Goal: Complete application form

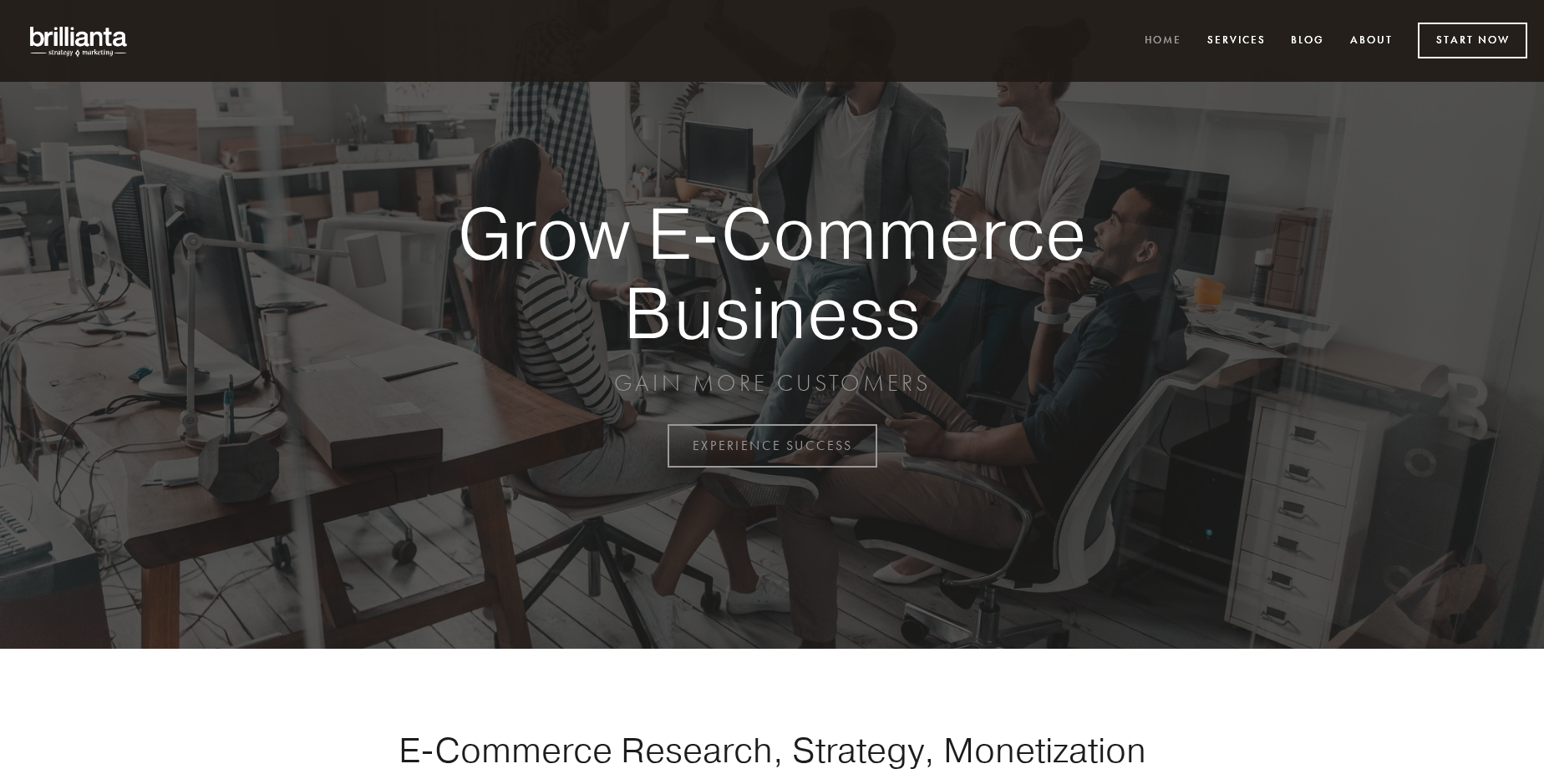
scroll to position [4379, 0]
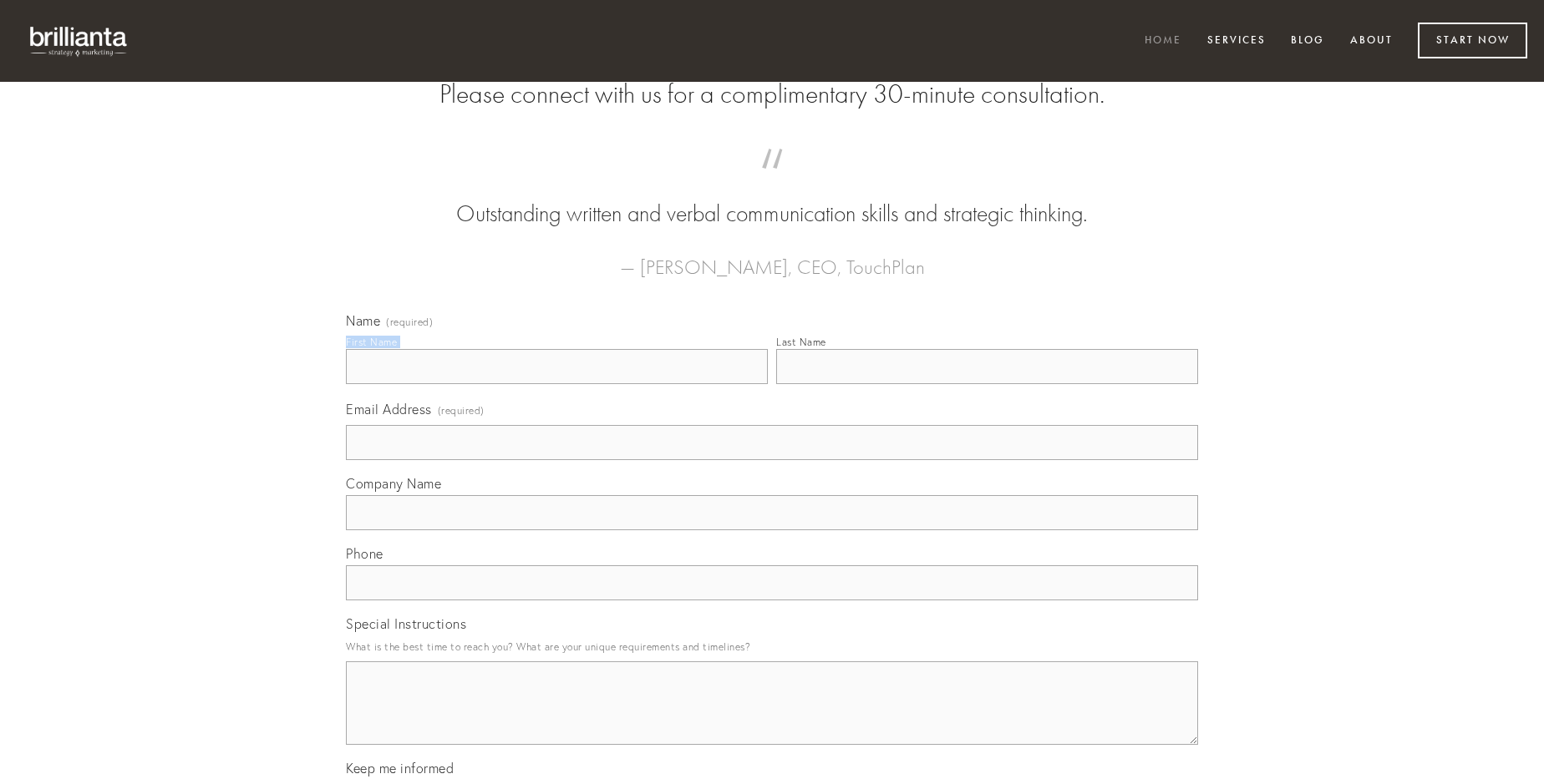
type input "[PERSON_NAME] PhD"
click at [987, 384] on input "Last Name" at bounding box center [987, 366] width 422 height 35
type input "[PERSON_NAME] PhD"
click at [772, 460] on input "Email Address (required)" at bounding box center [772, 442] width 852 height 35
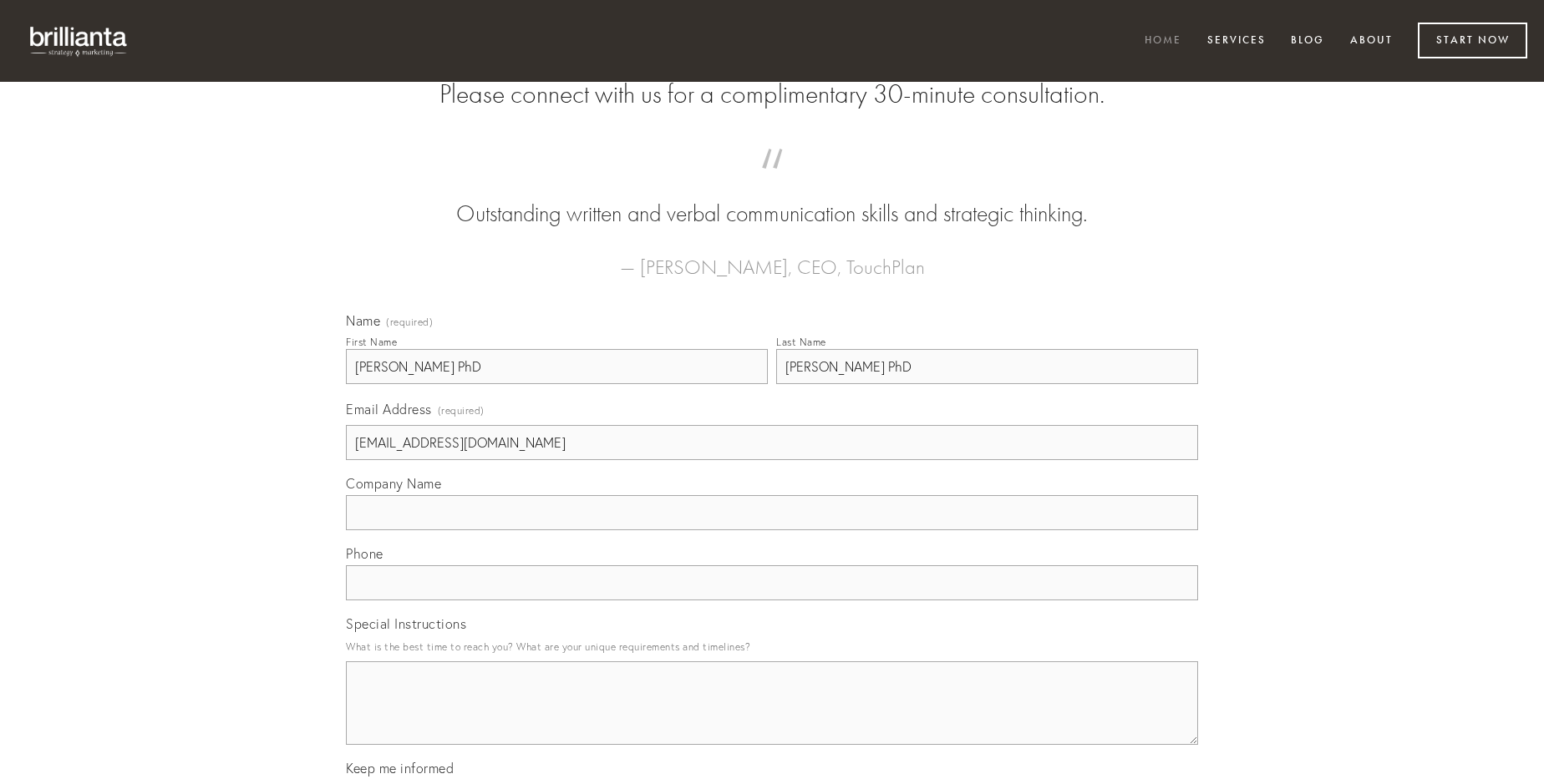
type input "[EMAIL_ADDRESS][DOMAIN_NAME]"
click at [772, 531] on input "Company Name" at bounding box center [772, 512] width 852 height 35
type input "socius"
click at [772, 601] on input "text" at bounding box center [772, 582] width 852 height 35
click at [772, 718] on textarea "Special Instructions" at bounding box center [772, 703] width 852 height 84
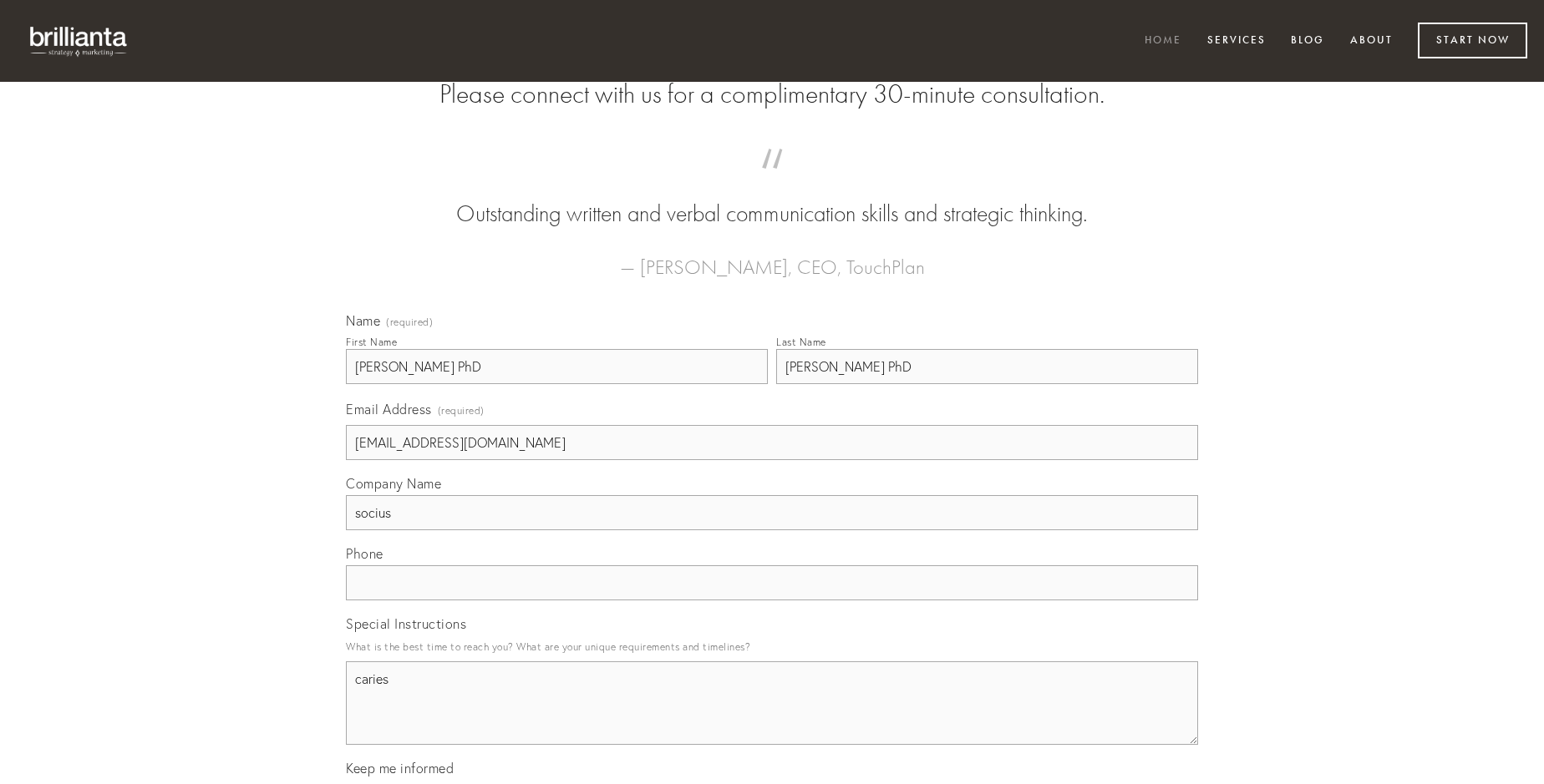
type textarea "caries"
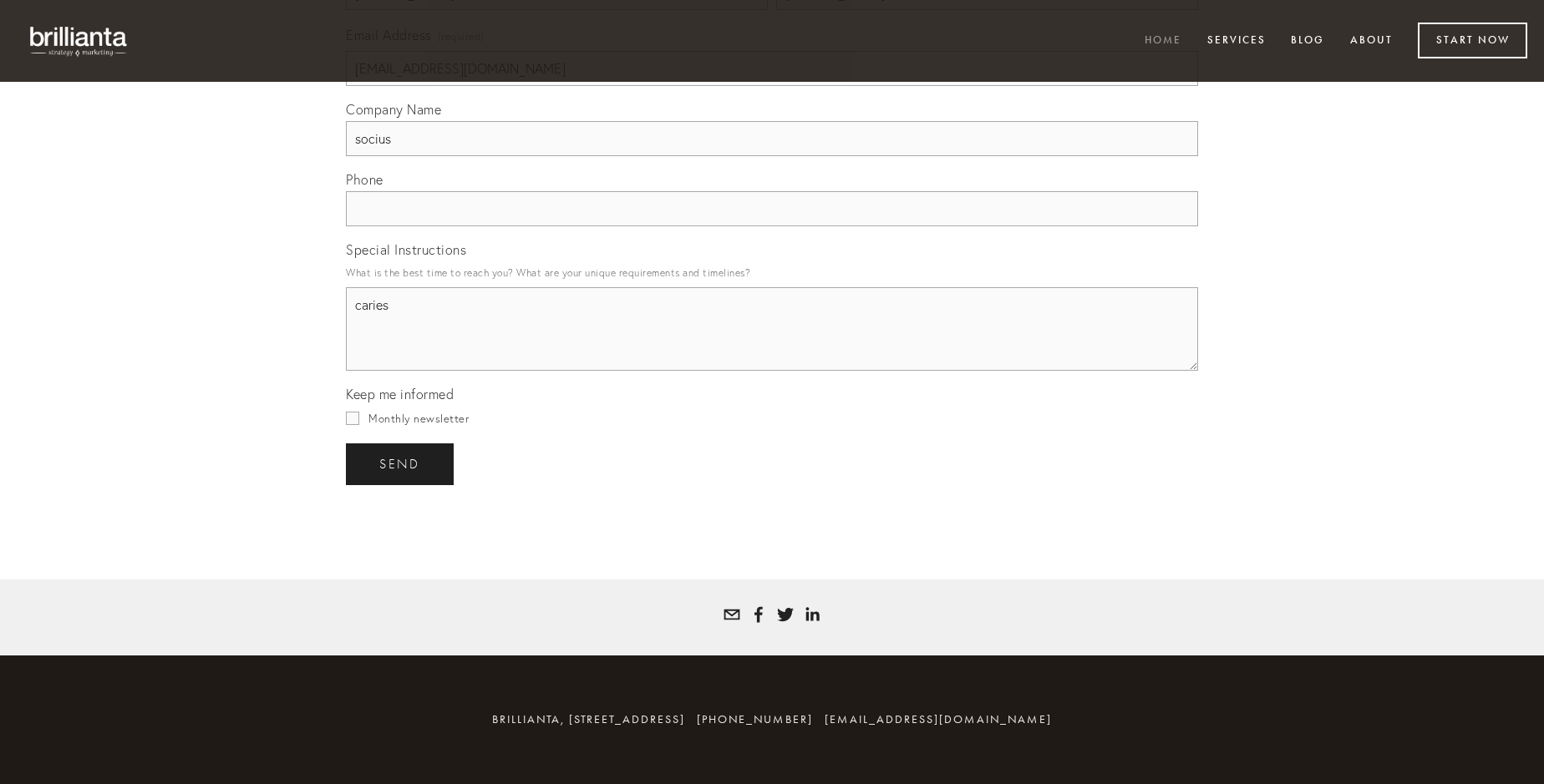
click at [401, 464] on span "send" at bounding box center [400, 464] width 41 height 15
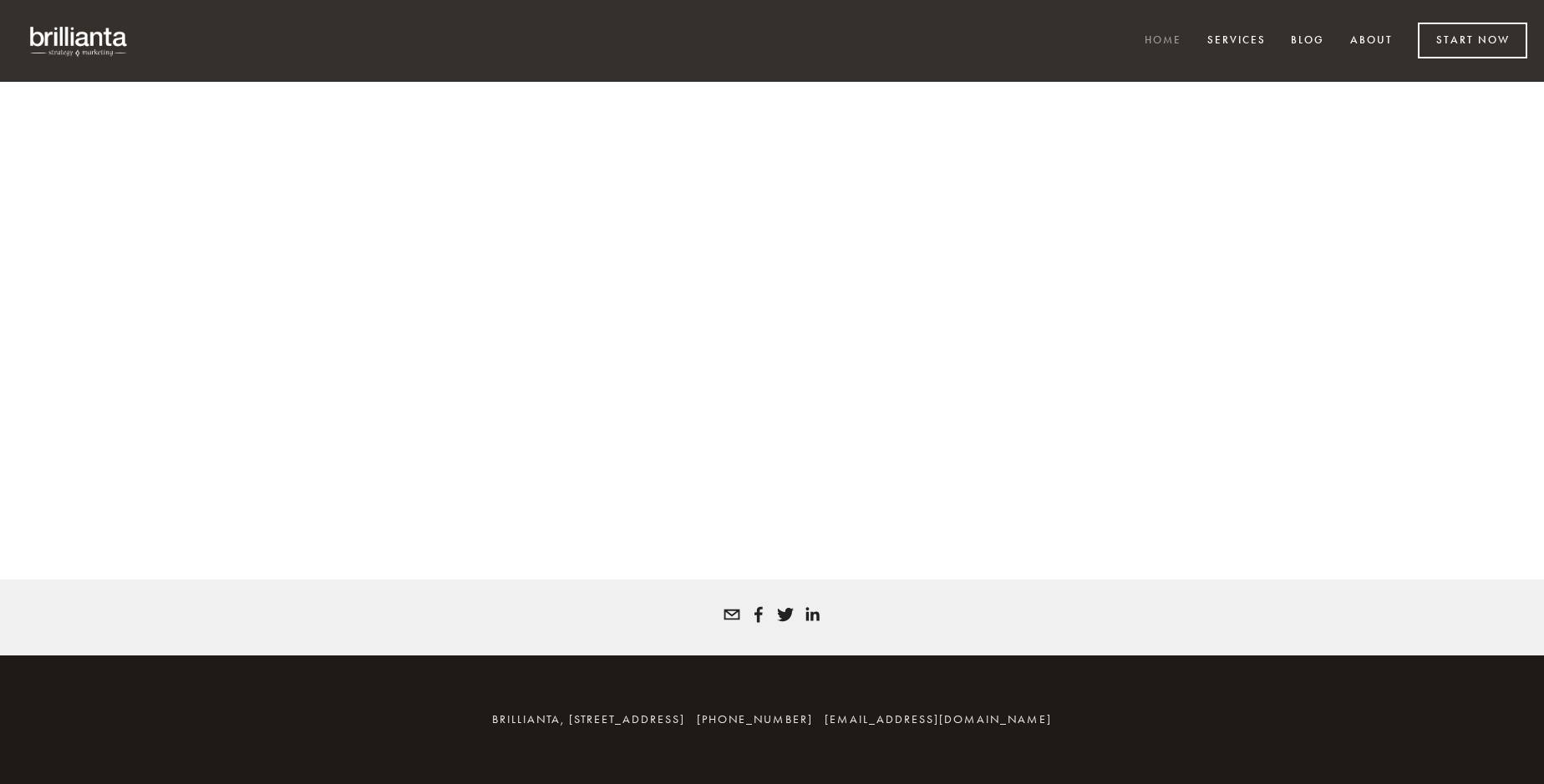
scroll to position [4356, 0]
